Goal: Contribute content: Add original content to the website for others to see

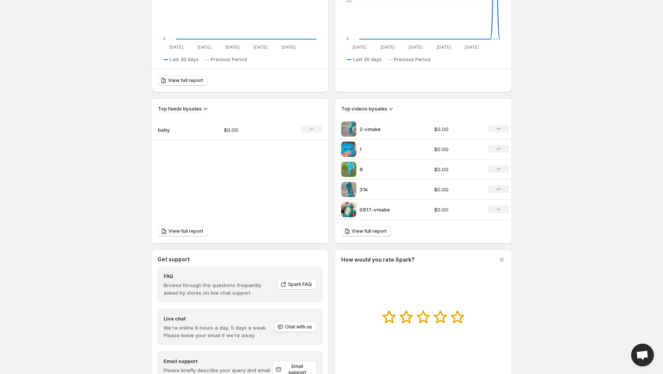
scroll to position [190, 0]
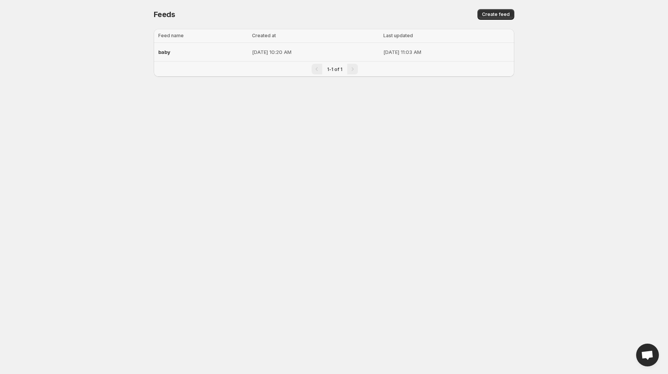
click at [179, 51] on div "baby" at bounding box center [202, 52] width 89 height 14
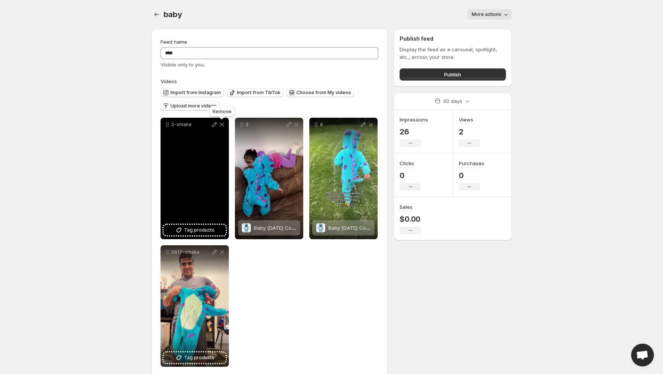
click at [221, 126] on icon at bounding box center [222, 125] width 8 height 8
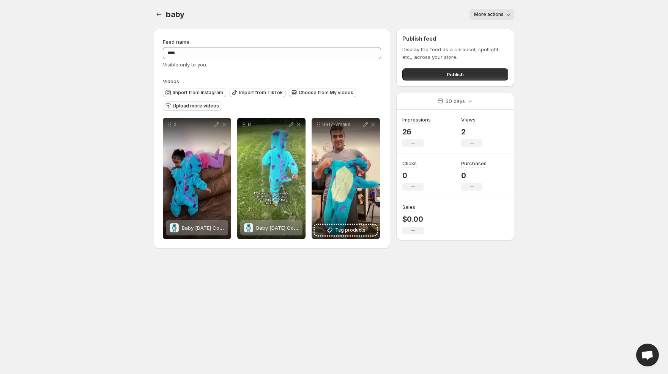
click at [203, 105] on span "Upload more videos" at bounding box center [196, 106] width 46 height 6
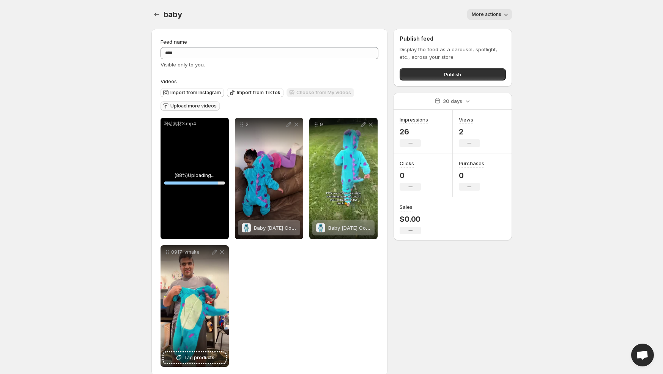
click at [440, 295] on div "**********" at bounding box center [328, 204] width 367 height 362
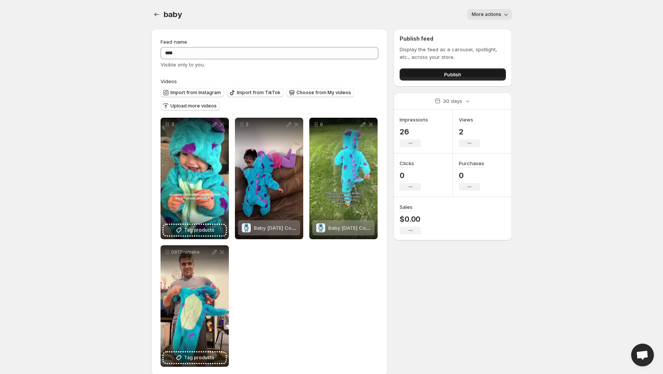
click at [495, 74] on button "Publish" at bounding box center [453, 74] width 106 height 12
